Goal: Information Seeking & Learning: Compare options

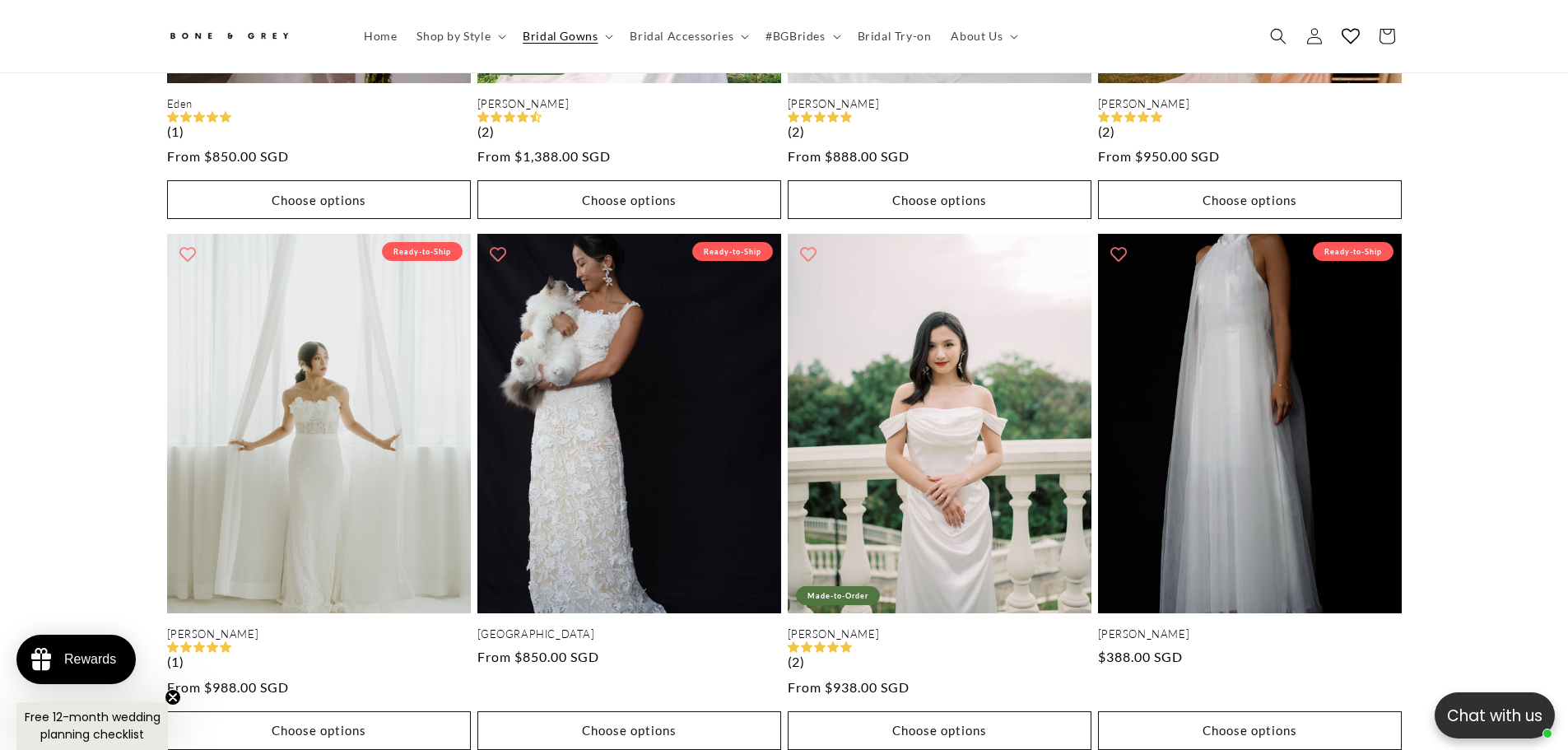
scroll to position [0, 453]
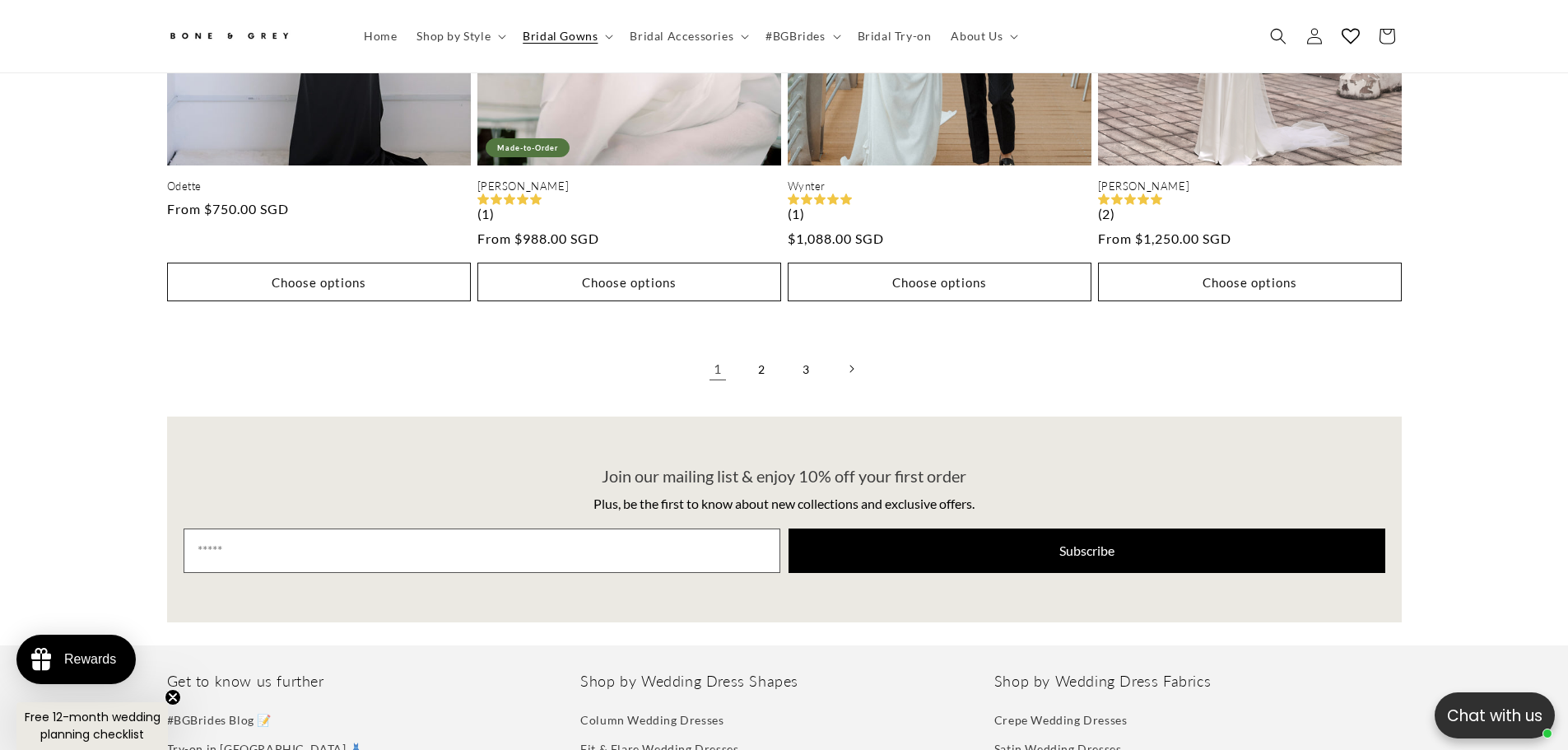
scroll to position [0, 453]
click at [760, 361] on link "2" at bounding box center [762, 369] width 36 height 36
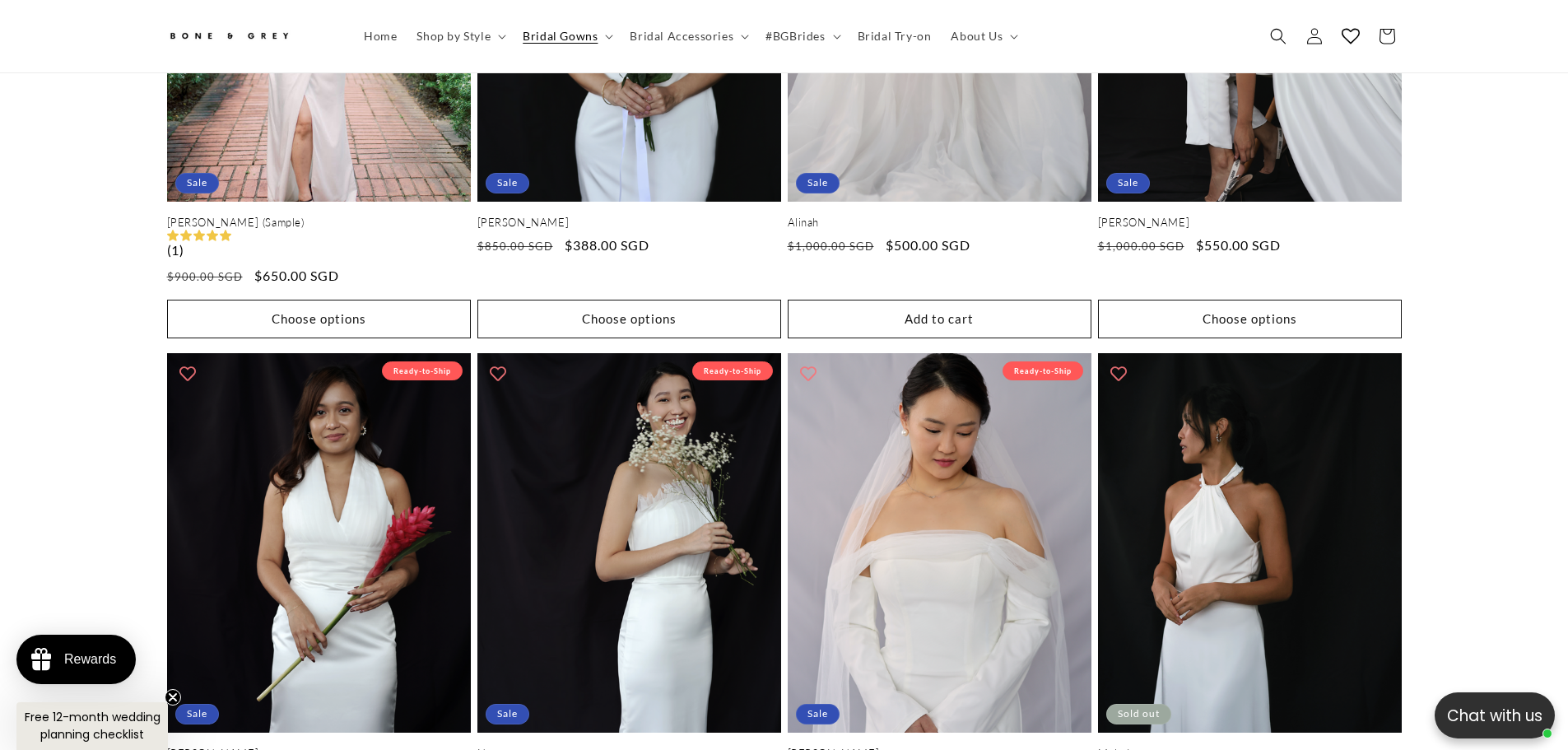
scroll to position [4436, 0]
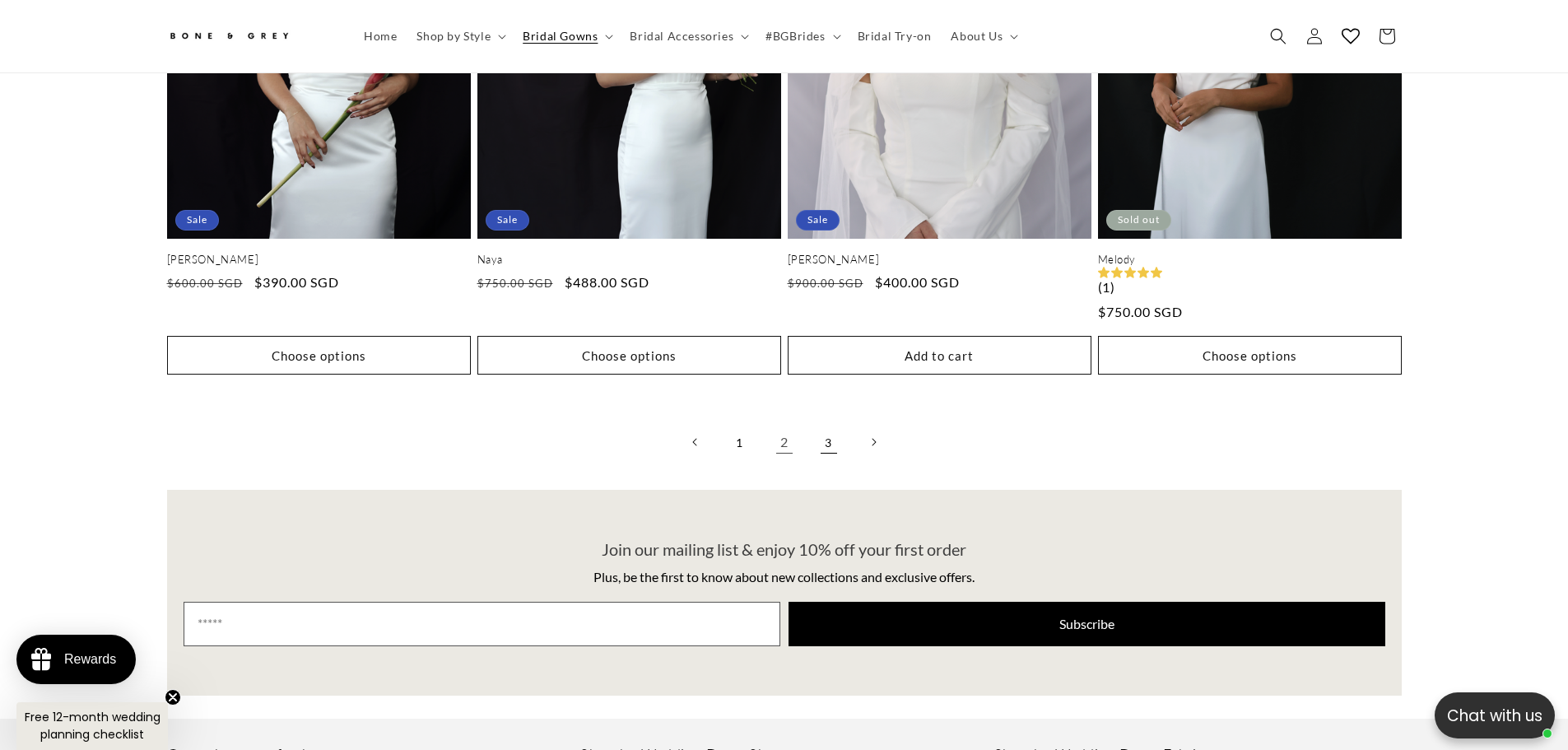
click at [839, 438] on link "3" at bounding box center [829, 442] width 36 height 36
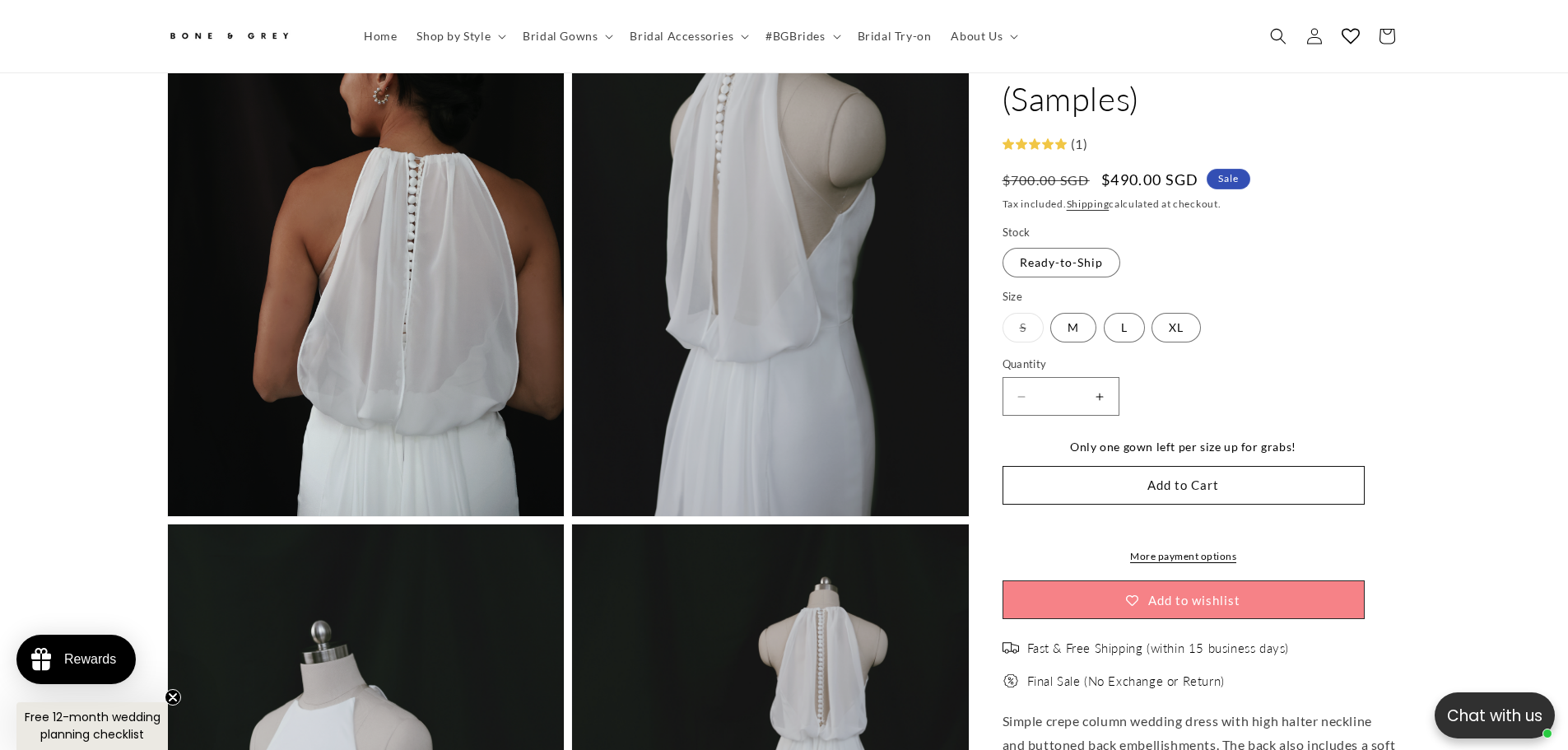
scroll to position [0, 453]
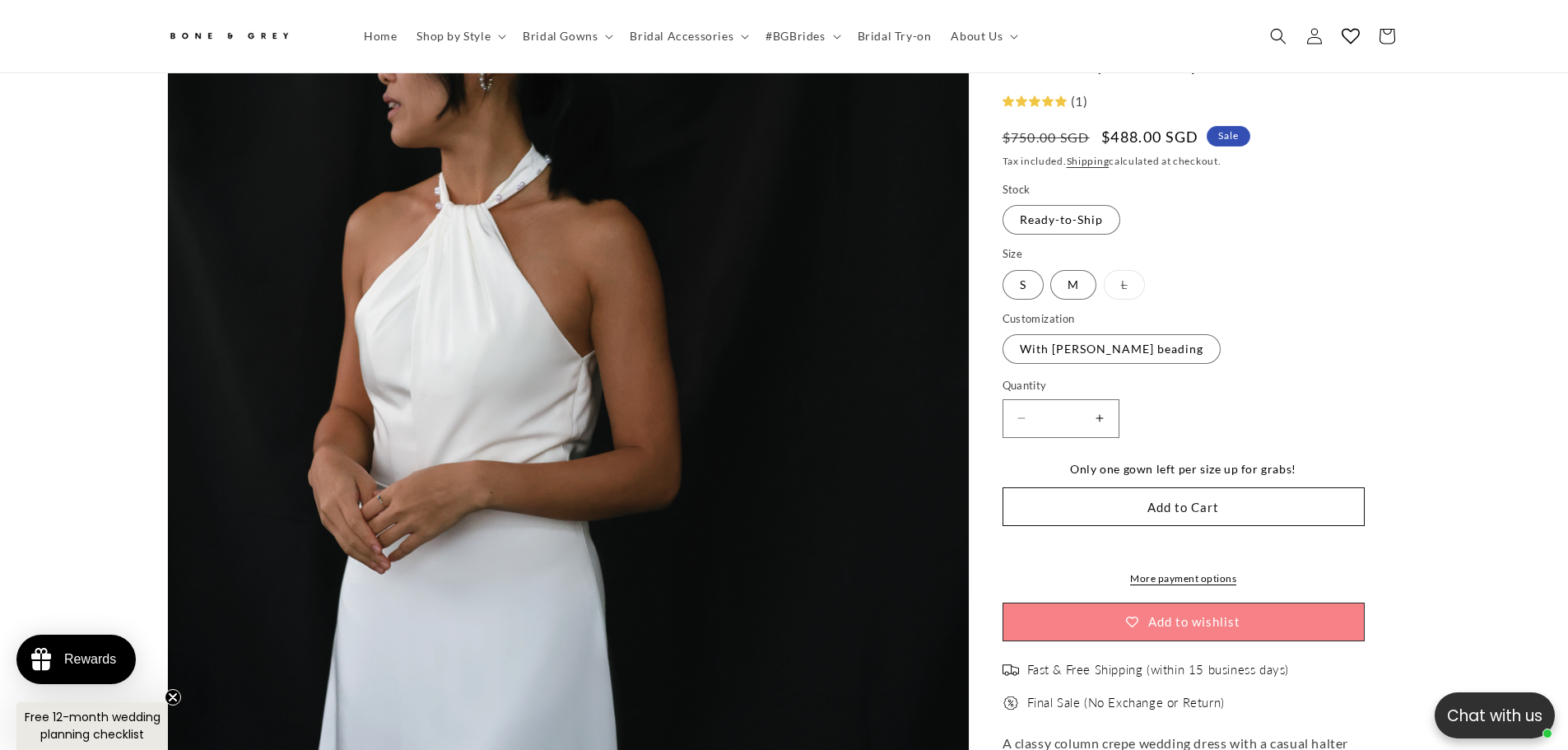
scroll to position [403, 0]
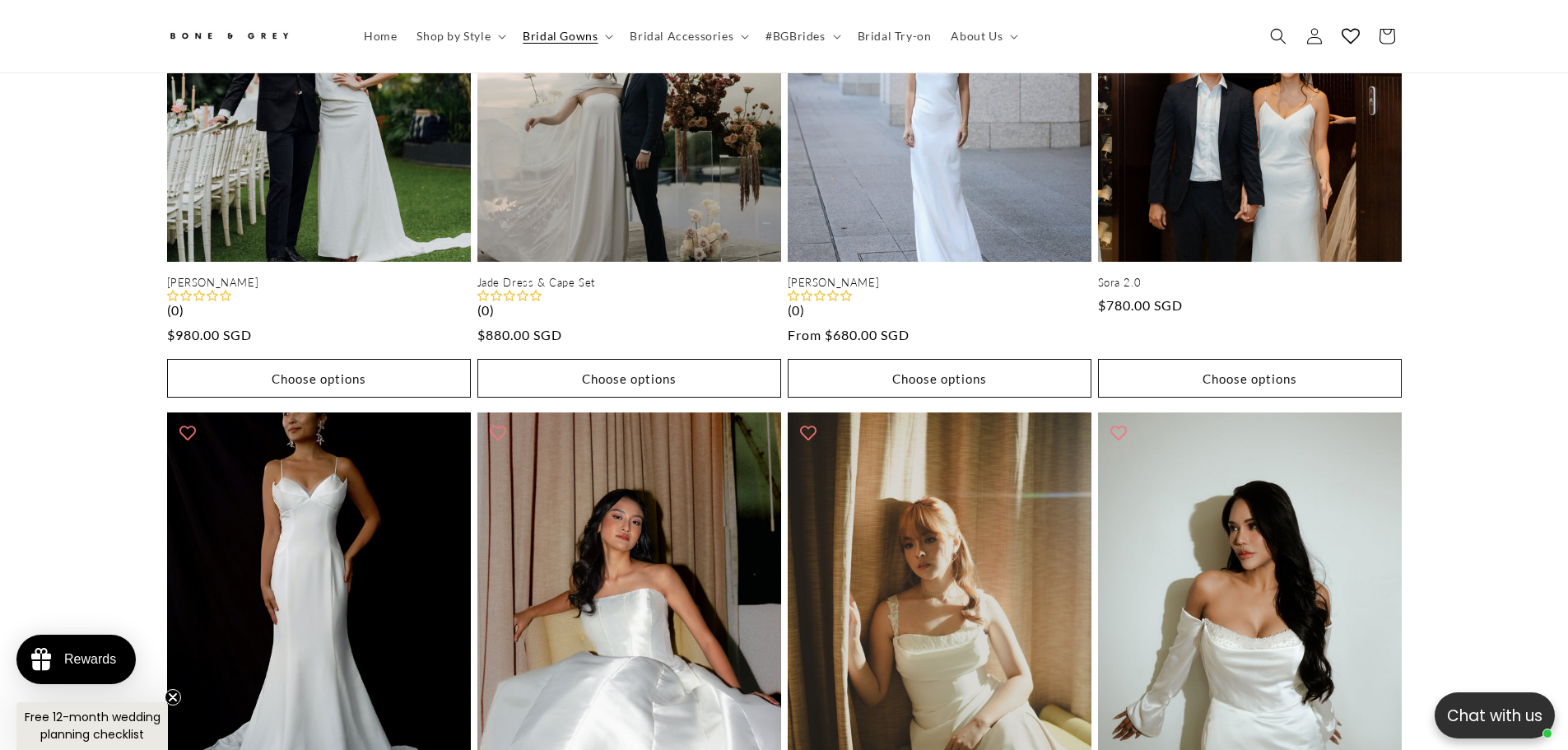
click at [4, 336] on div "Elise Sold out Elise (1) Regular price $700.00 SGD Regular price Sale price $70…" at bounding box center [784, 197] width 1568 height 2693
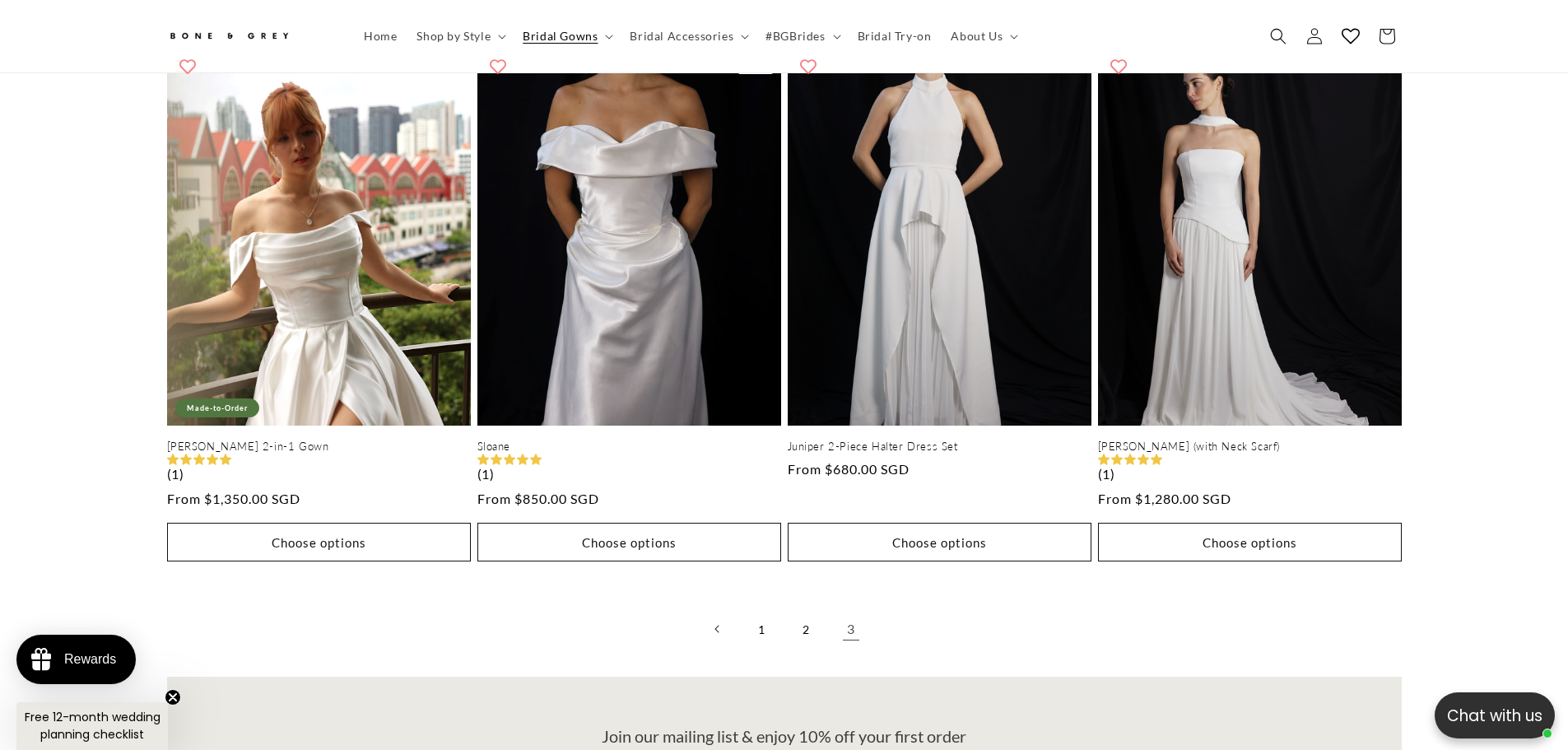
scroll to position [3943, 0]
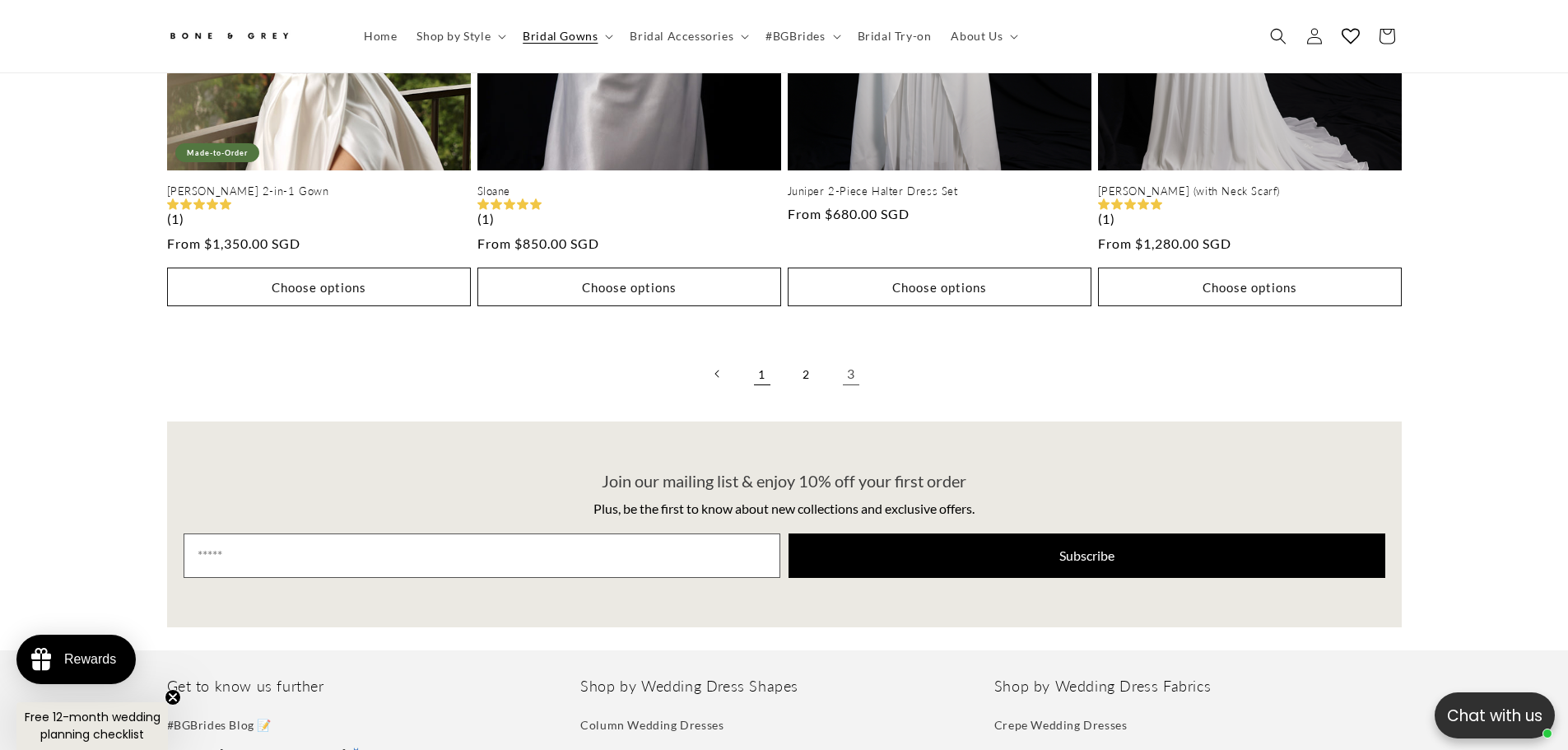
click at [765, 368] on link "1" at bounding box center [762, 374] width 36 height 36
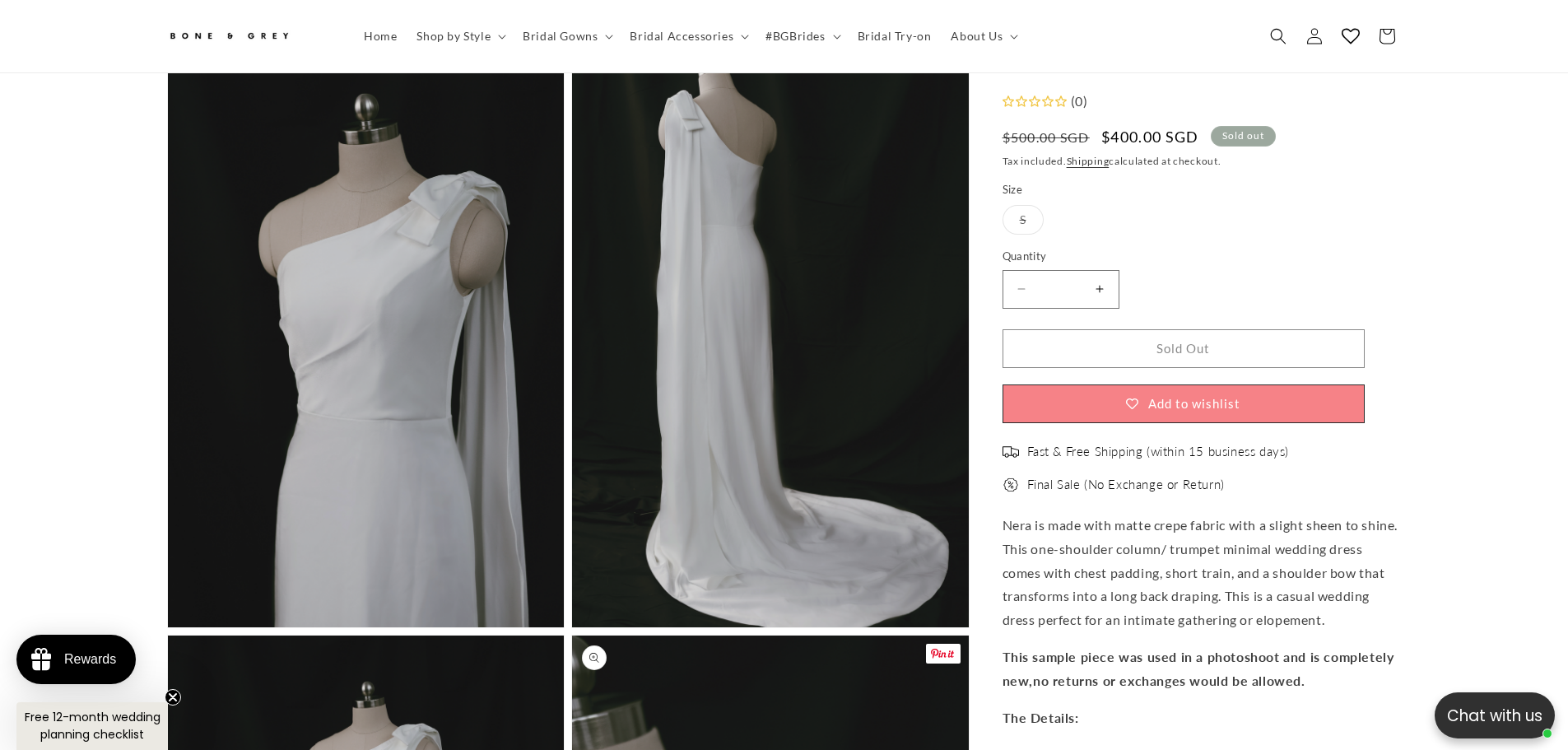
scroll to position [1061, 0]
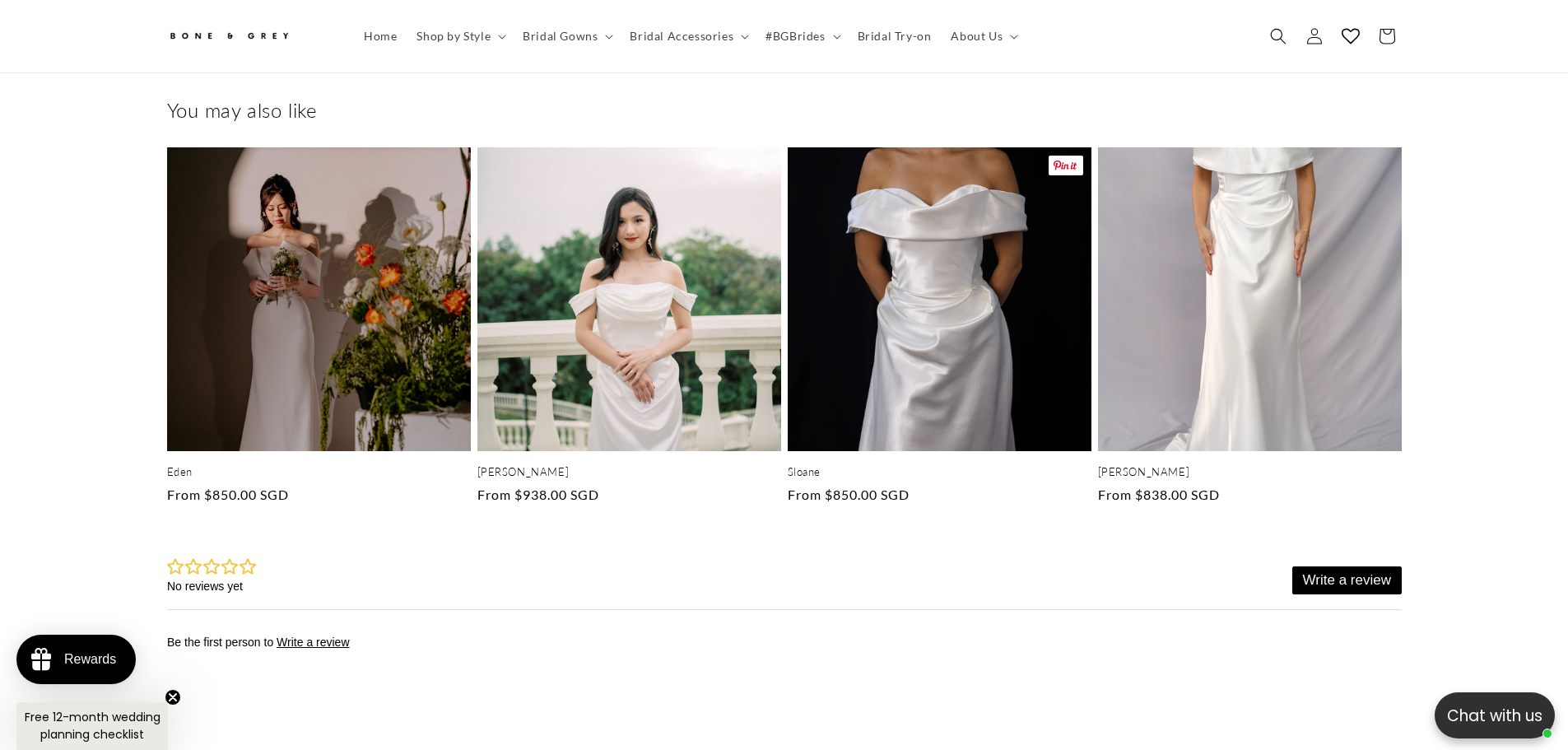
scroll to position [0, 453]
